Goal: Transaction & Acquisition: Purchase product/service

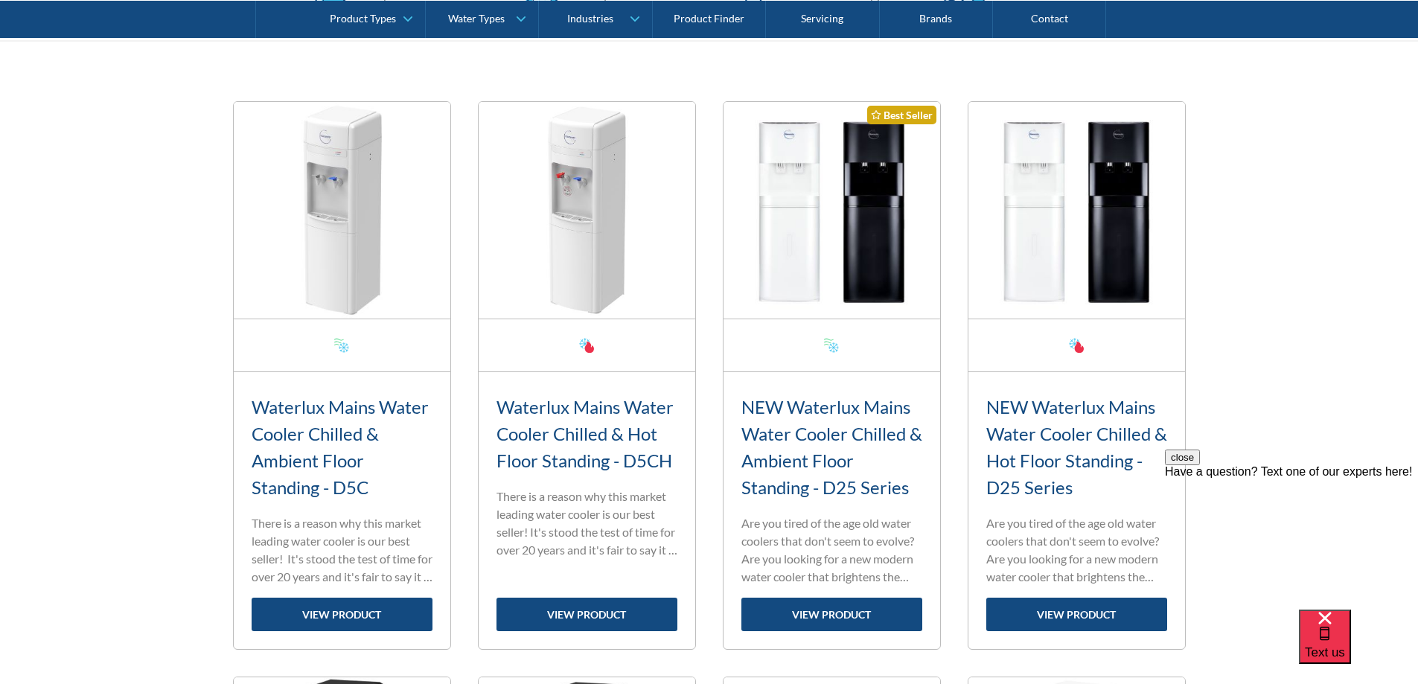
click at [575, 616] on link "view product" at bounding box center [587, 614] width 181 height 33
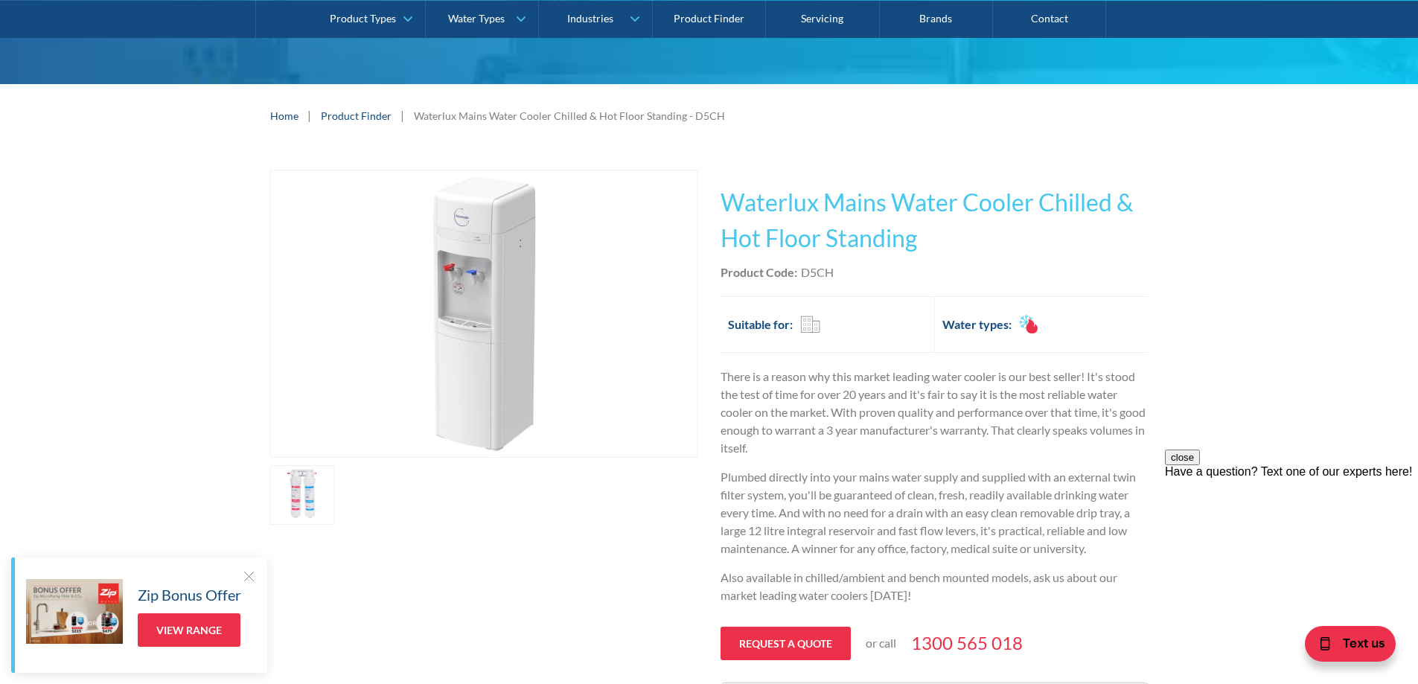
scroll to position [149, 0]
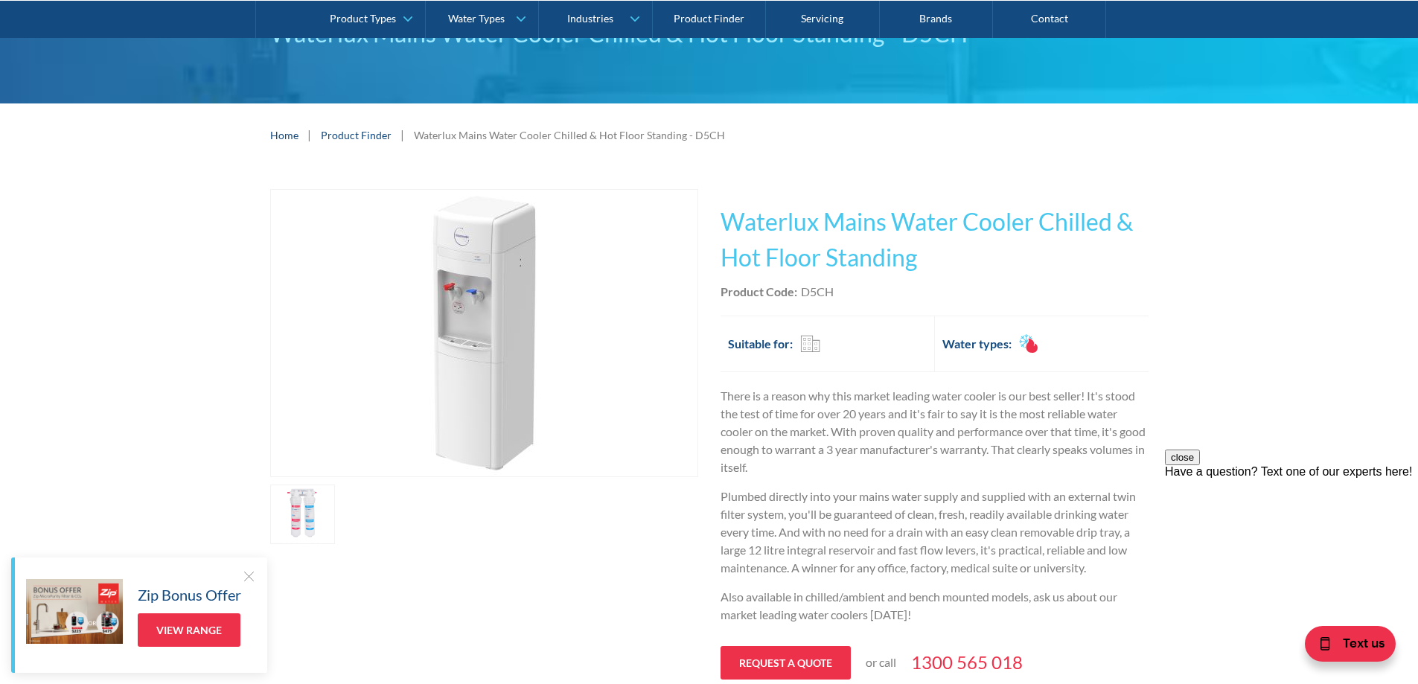
click at [309, 524] on link "open lightbox" at bounding box center [303, 515] width 66 height 60
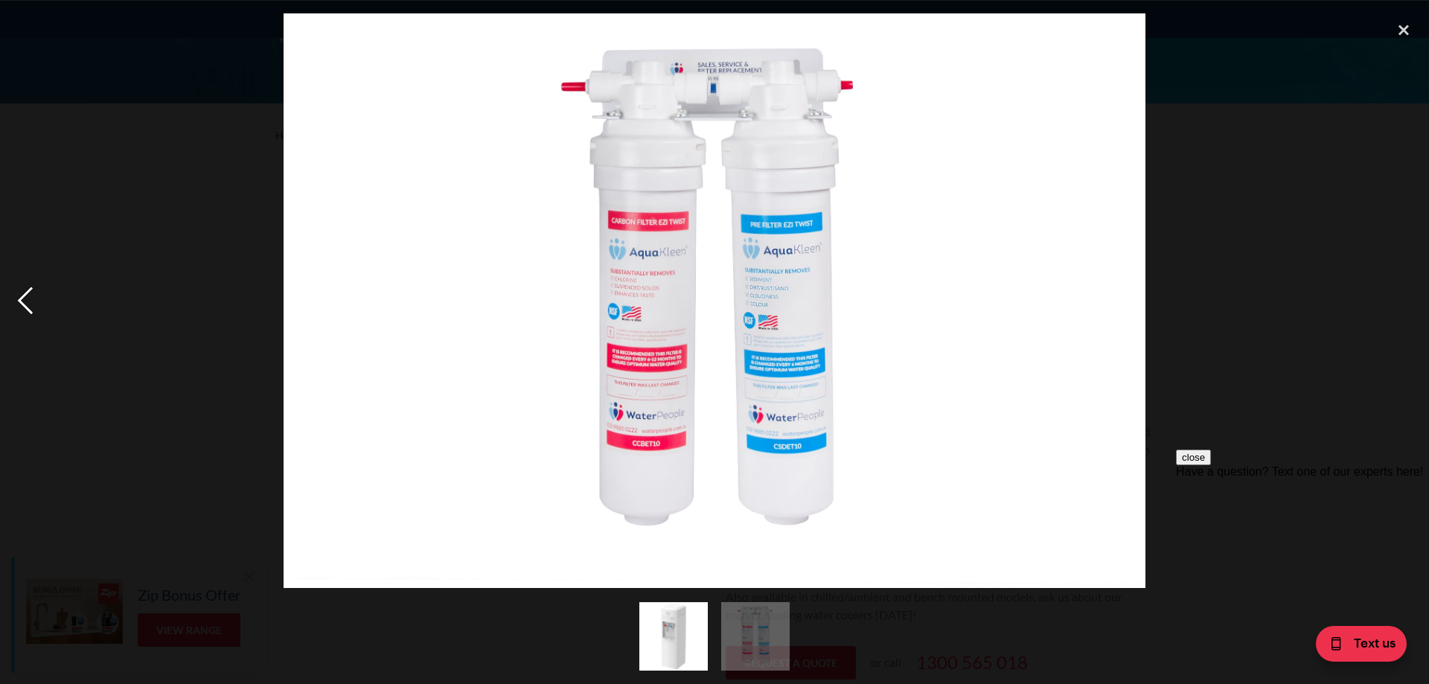
click at [17, 298] on div "previous image" at bounding box center [25, 300] width 51 height 575
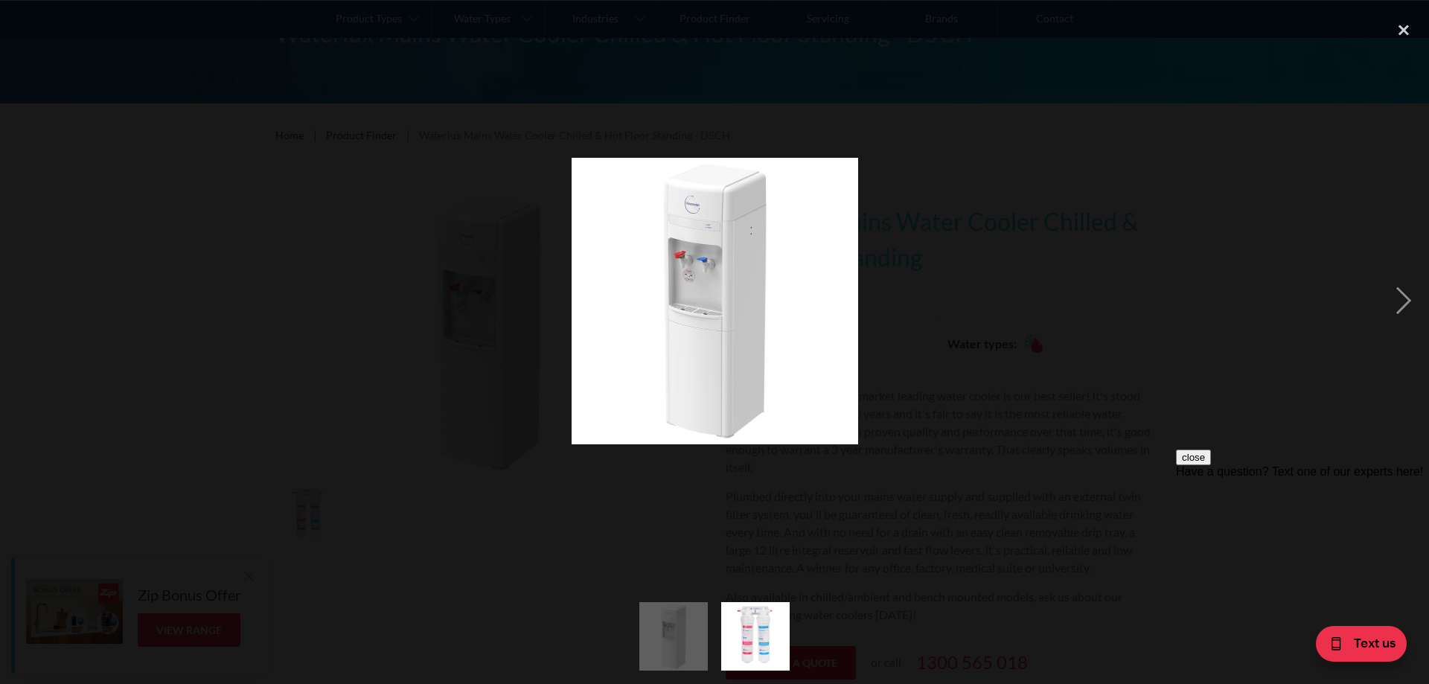
click at [734, 340] on img at bounding box center [715, 301] width 287 height 287
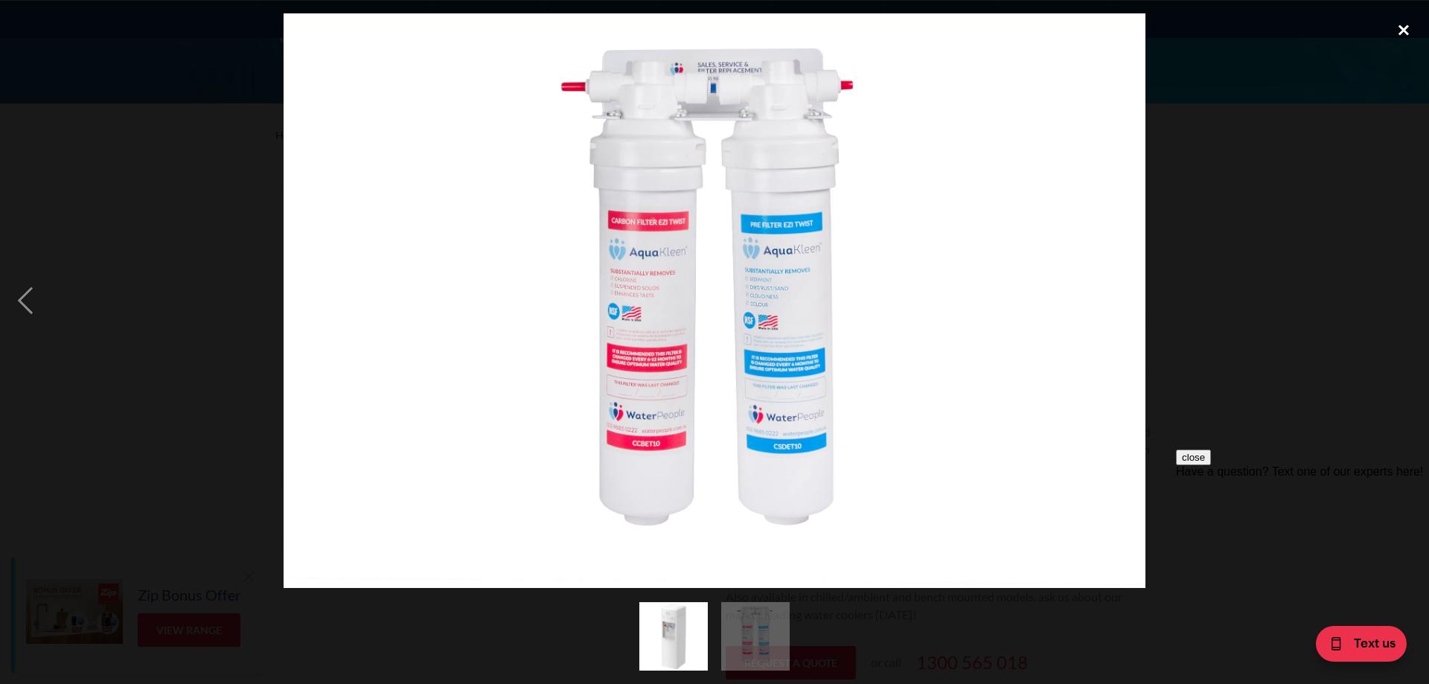
click at [1402, 30] on div "close lightbox" at bounding box center [1404, 29] width 51 height 33
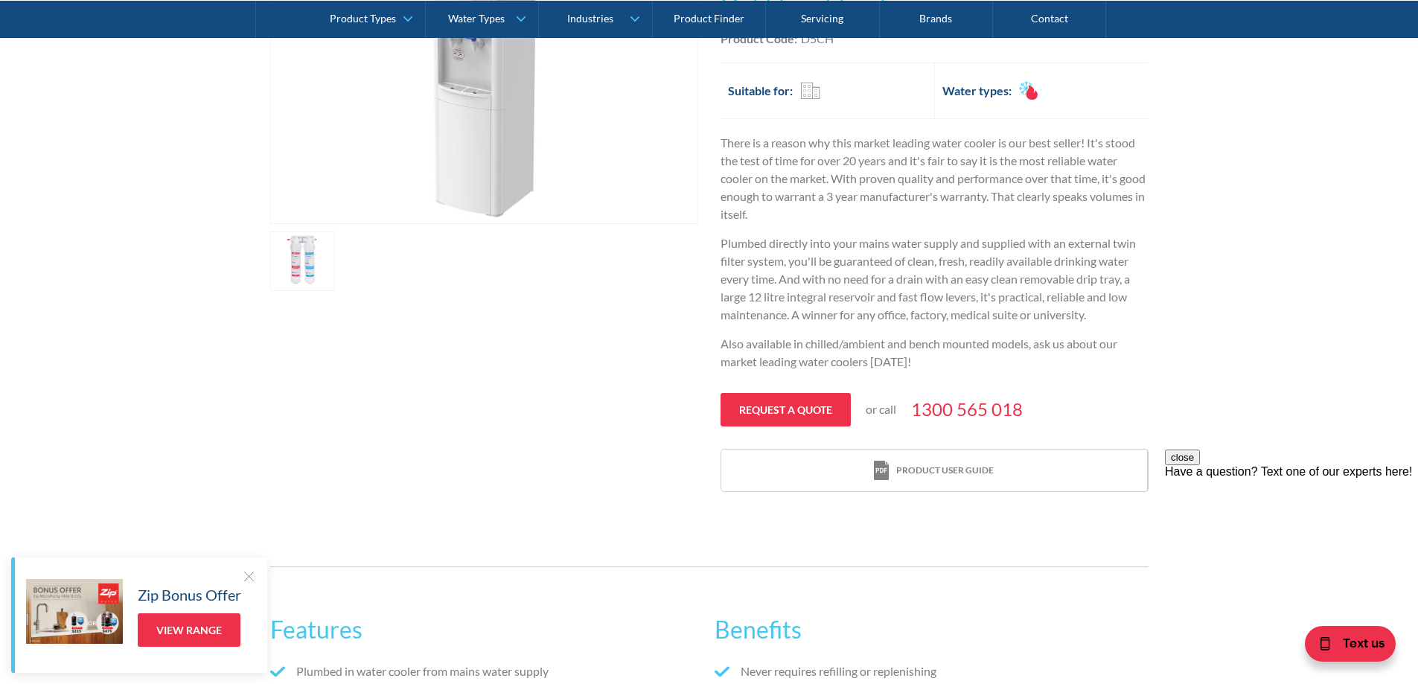
scroll to position [0, 0]
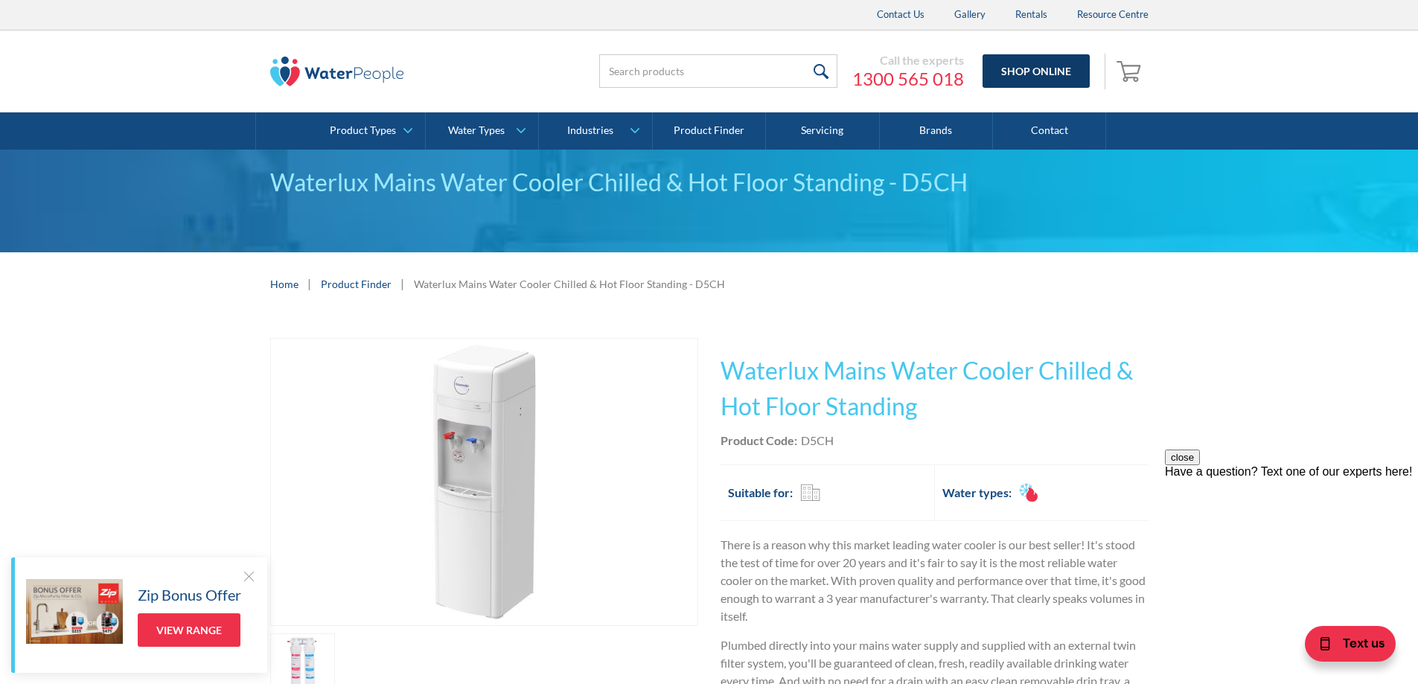
click at [1033, 74] on link "Shop Online" at bounding box center [1036, 70] width 107 height 33
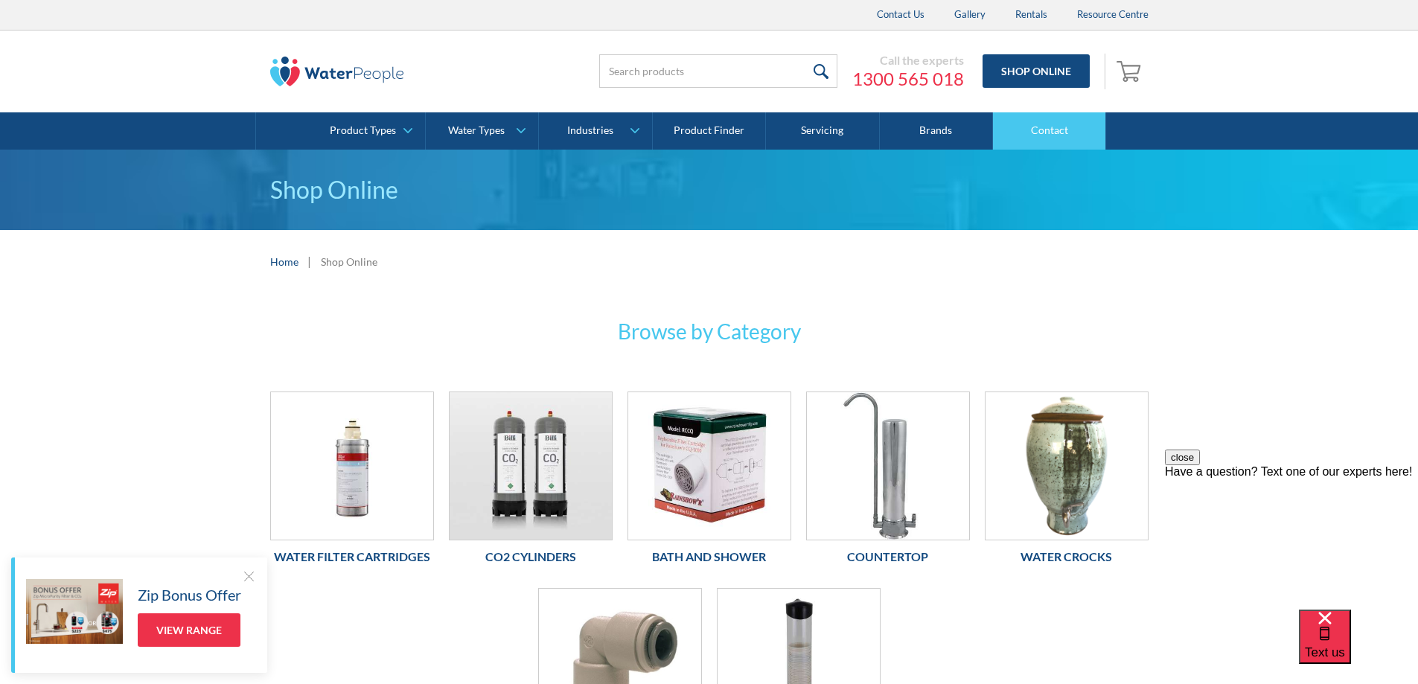
click at [1046, 126] on link "Contact" at bounding box center [1049, 130] width 113 height 37
